Goal: Find specific page/section: Find specific page/section

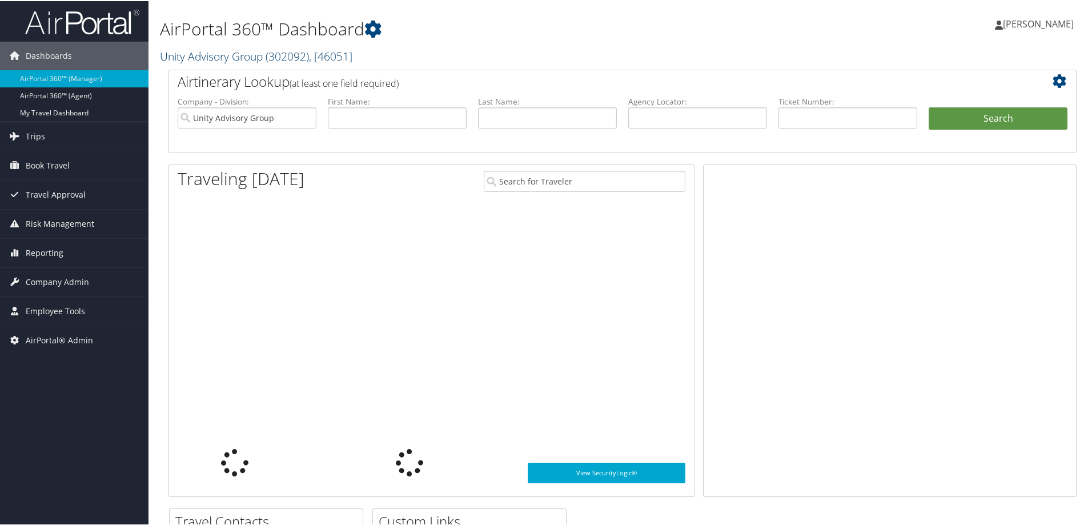
click at [182, 51] on link "Unity Advisory Group ( 302092 ) , [ 46051 ]" at bounding box center [256, 54] width 192 height 15
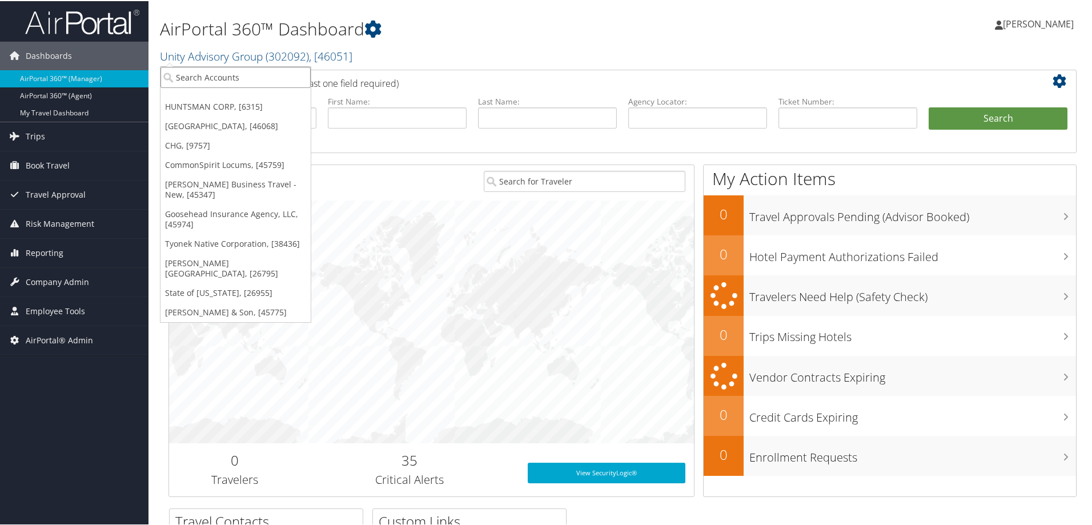
drag, startPoint x: 196, startPoint y: 76, endPoint x: 216, endPoint y: 81, distance: 19.9
click at [197, 76] on input "search" at bounding box center [235, 76] width 150 height 21
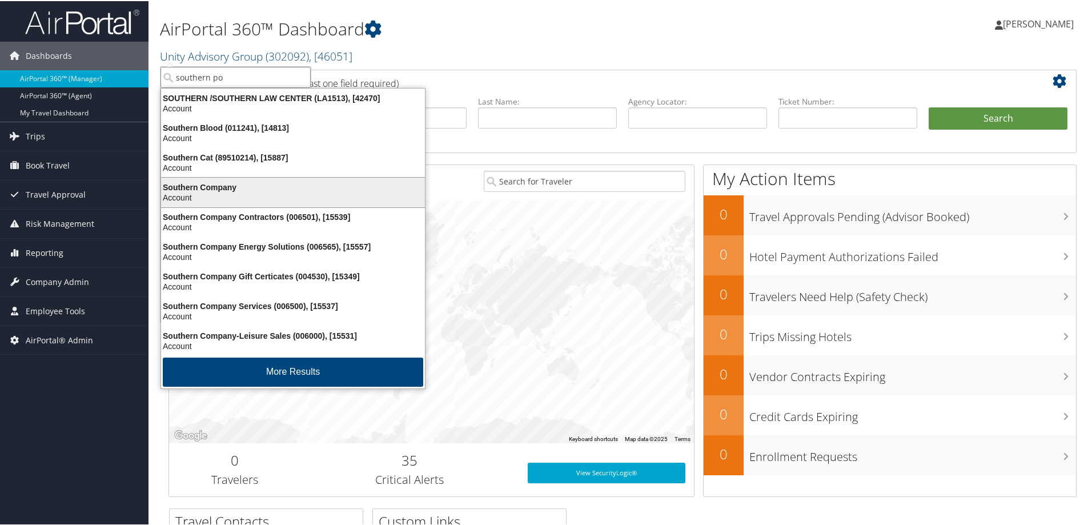
type input "southern pov"
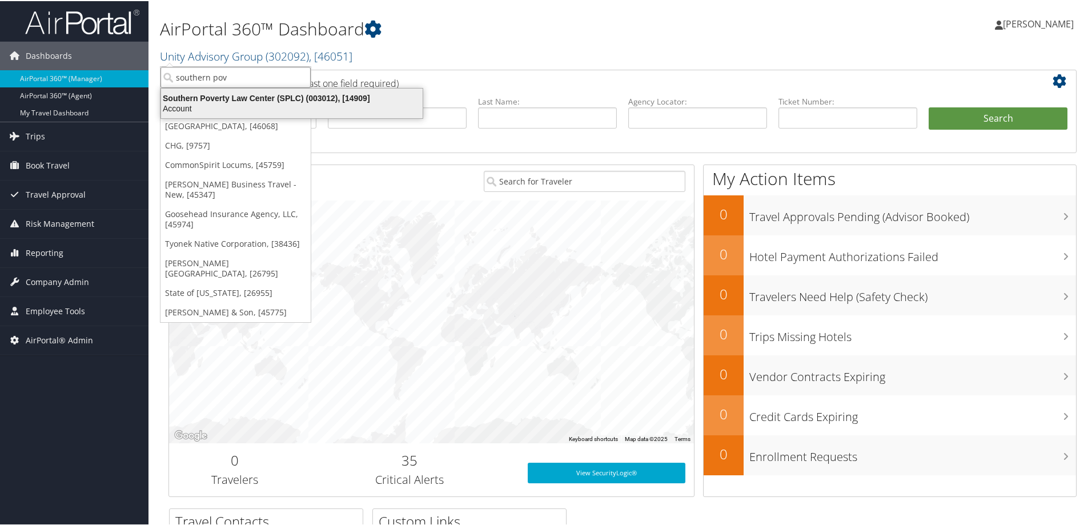
click at [223, 105] on div "Account" at bounding box center [291, 107] width 275 height 10
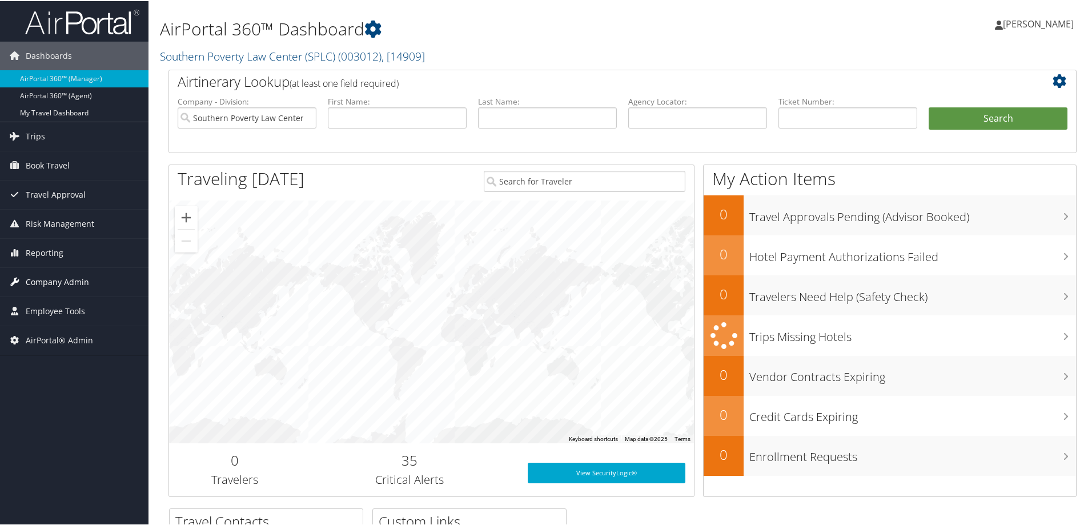
click at [56, 286] on span "Company Admin" at bounding box center [57, 281] width 63 height 29
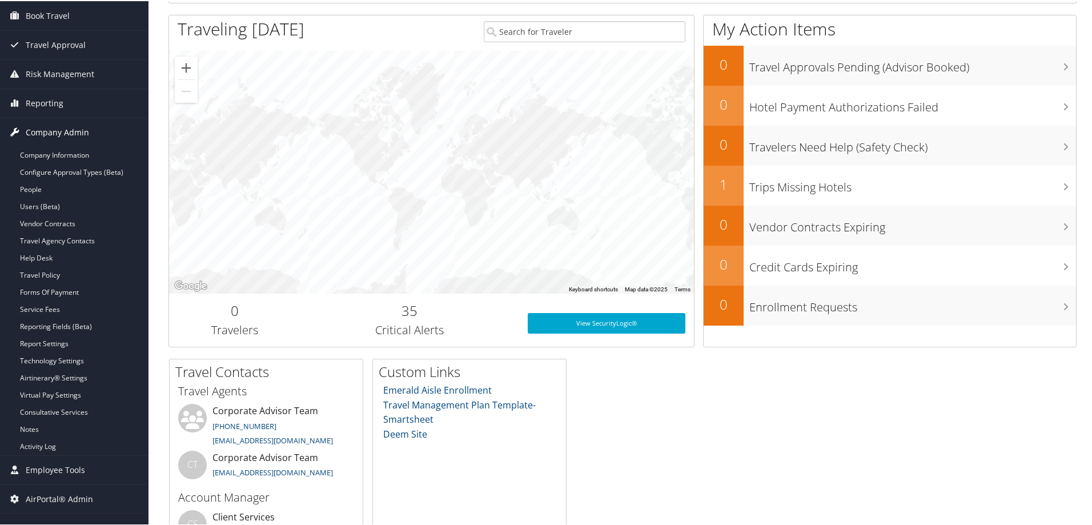
scroll to position [152, 0]
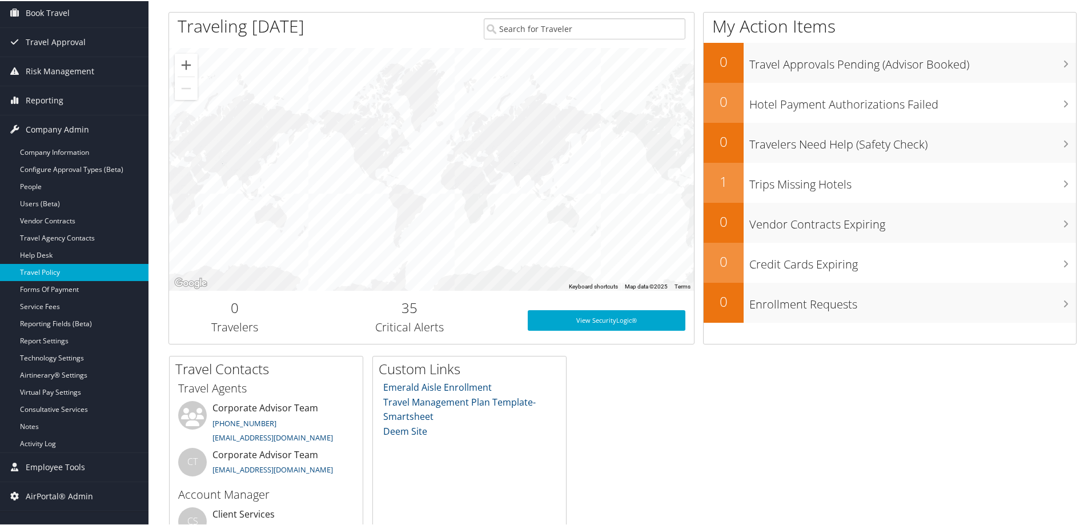
click at [54, 275] on link "Travel Policy" at bounding box center [74, 271] width 148 height 17
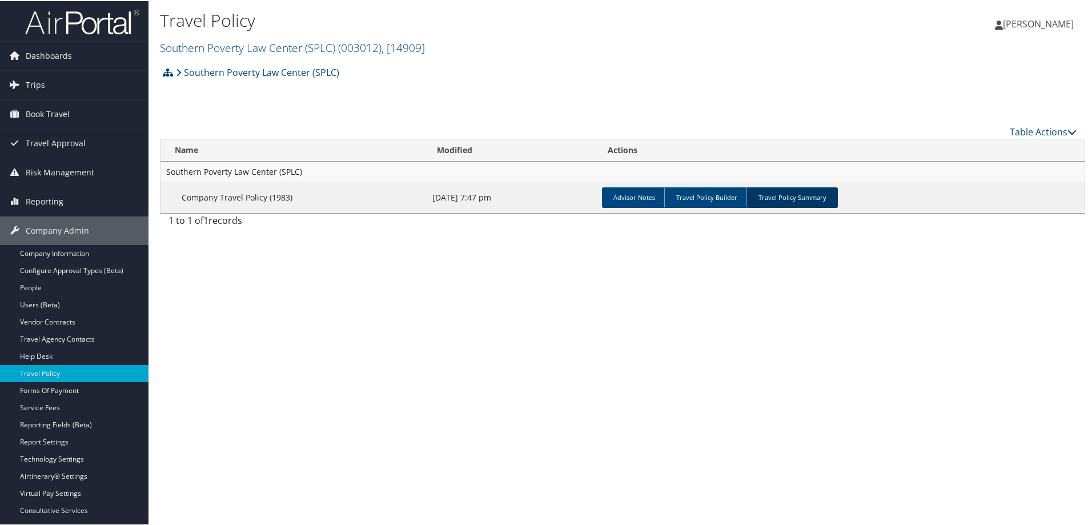
click at [802, 196] on link "Travel Policy Summary" at bounding box center [791, 196] width 91 height 21
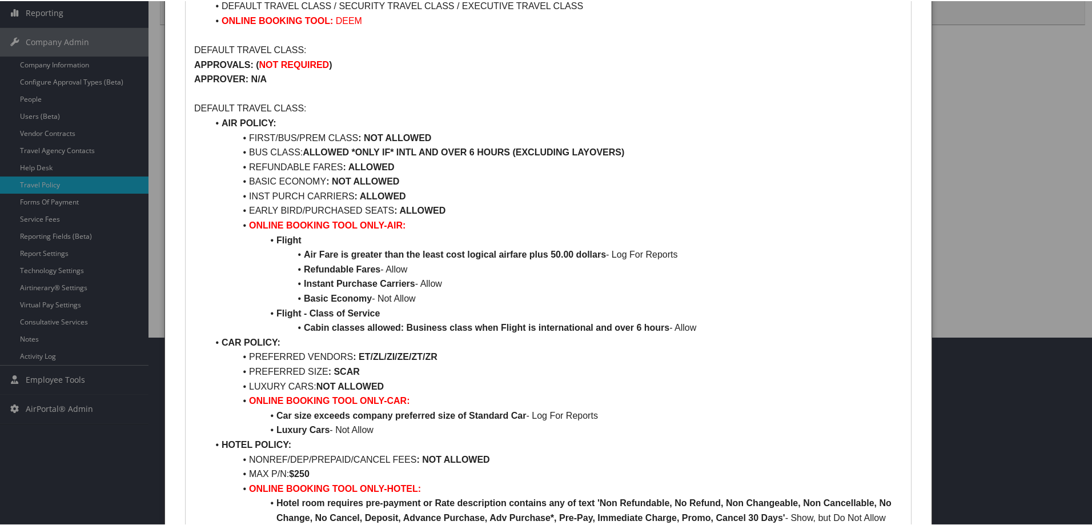
scroll to position [288, 0]
